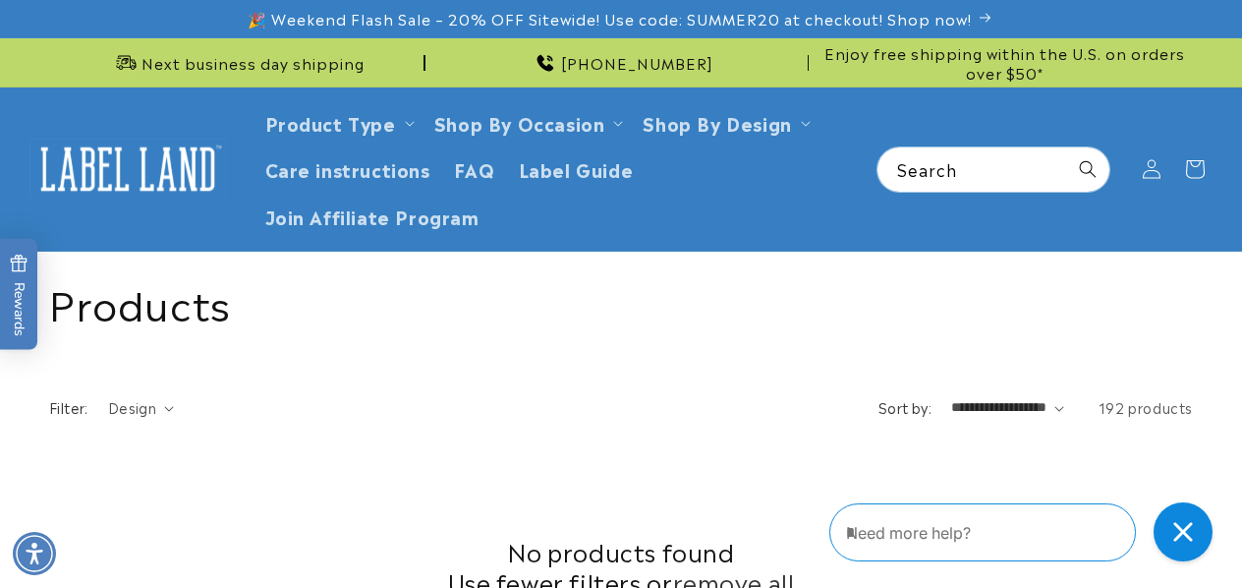
scroll to position [952, 0]
